Goal: Check status: Check status

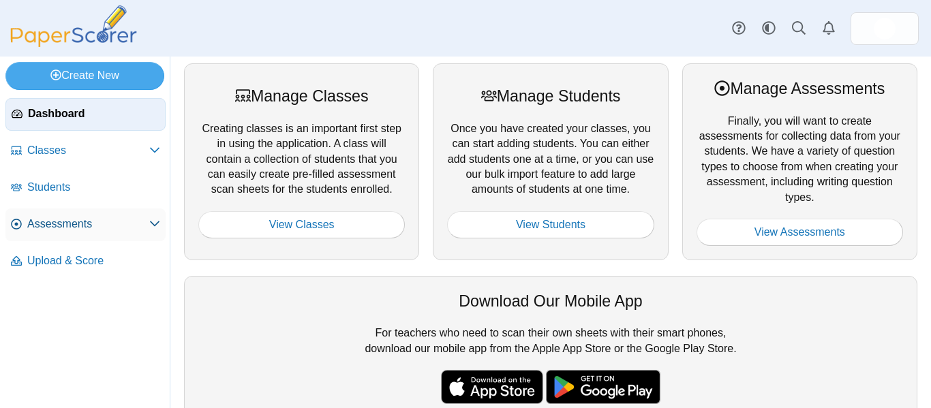
click at [73, 230] on span "Assessments" at bounding box center [88, 224] width 122 height 15
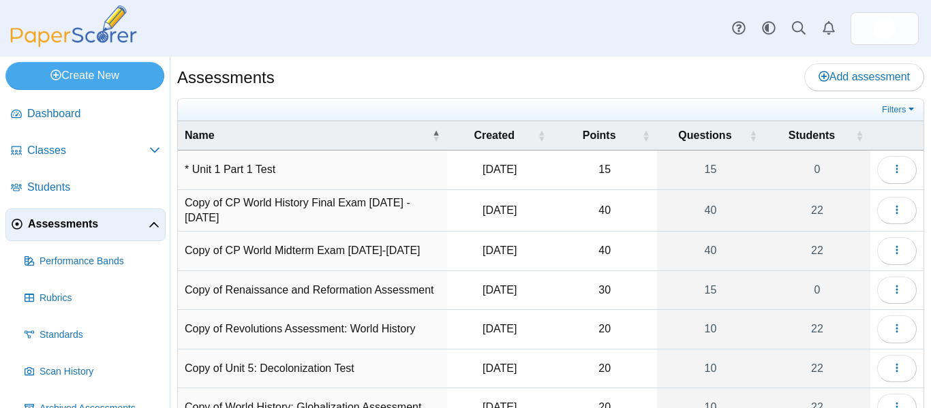
scroll to position [173, 0]
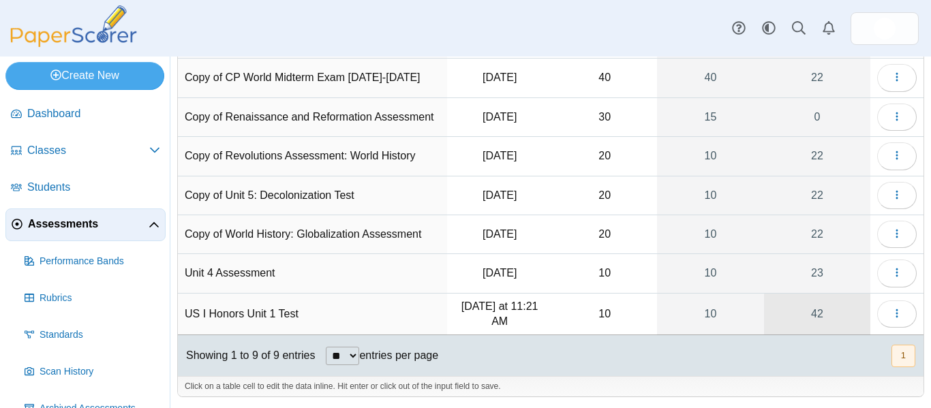
click at [804, 309] on link "42" at bounding box center [817, 315] width 106 height 42
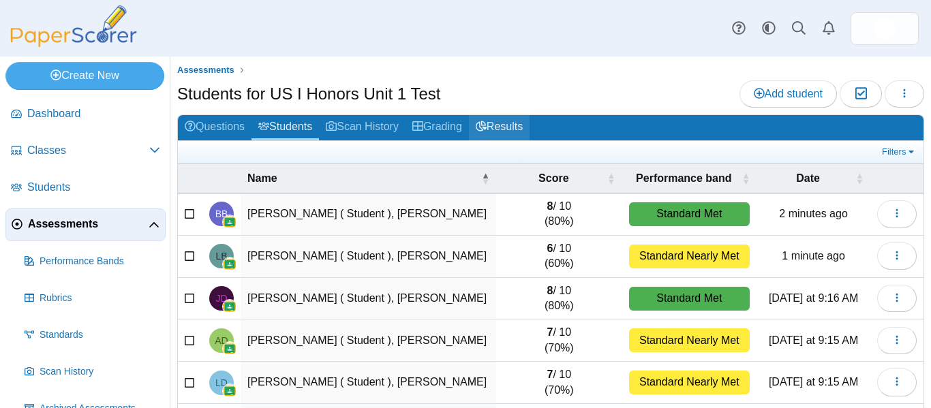
click at [498, 133] on link "Results" at bounding box center [499, 127] width 61 height 25
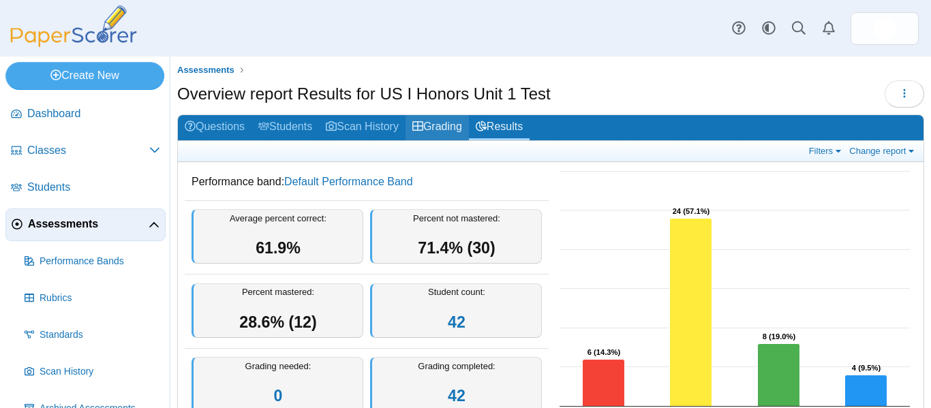
click at [439, 127] on link "Grading" at bounding box center [436, 127] width 63 height 25
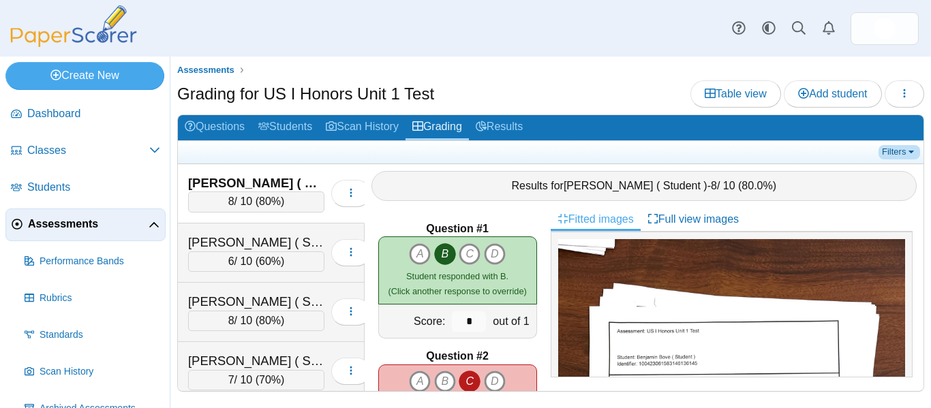
click at [896, 152] on link "Filters" at bounding box center [899, 152] width 42 height 14
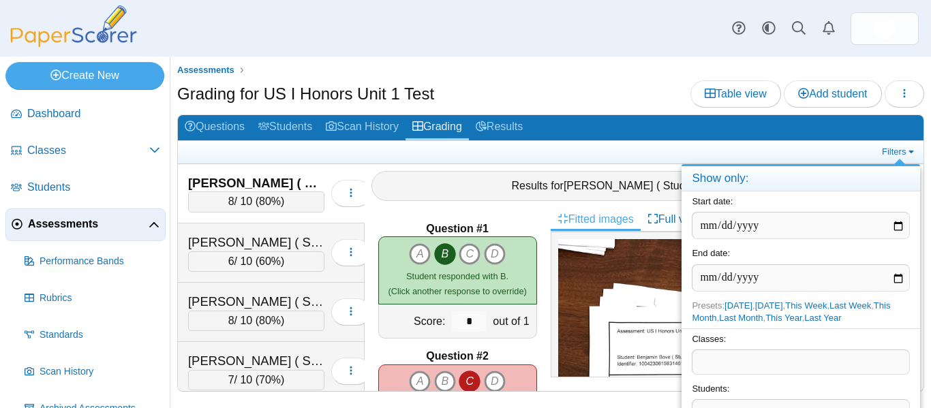
click at [764, 360] on span at bounding box center [800, 361] width 217 height 23
click at [903, 151] on link "Filters" at bounding box center [899, 152] width 42 height 14
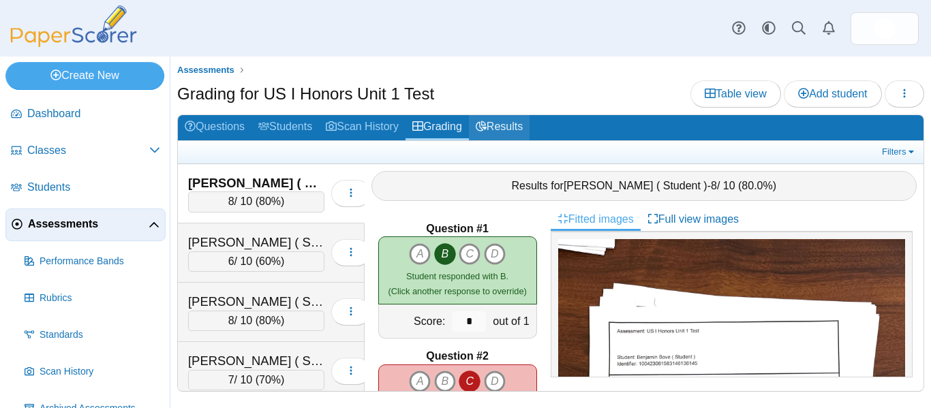
click at [526, 119] on link "Results" at bounding box center [499, 127] width 61 height 25
